Goal: Transaction & Acquisition: Purchase product/service

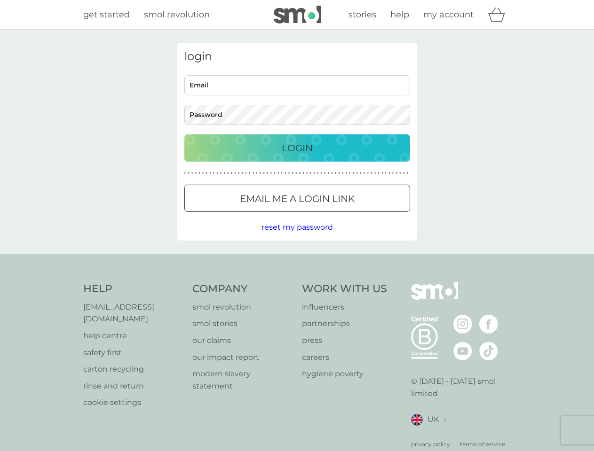
click at [499, 15] on icon "basket" at bounding box center [497, 15] width 18 height 15
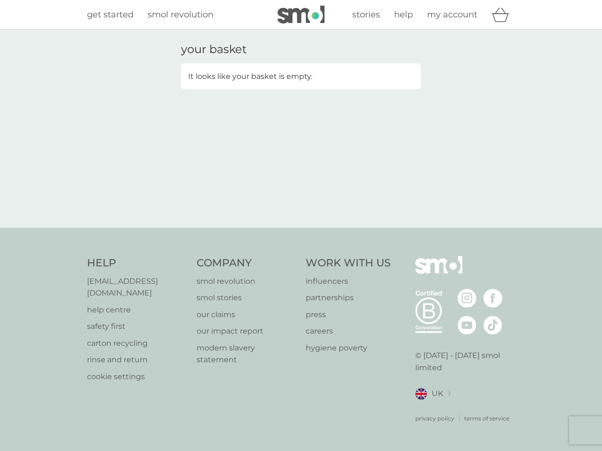
click at [297, 228] on div "your basket It looks like your basket is empty." at bounding box center [301, 129] width 602 height 198
click at [428, 408] on div "privacy policy terms of service" at bounding box center [465, 411] width 100 height 23
